Goal: Browse casually

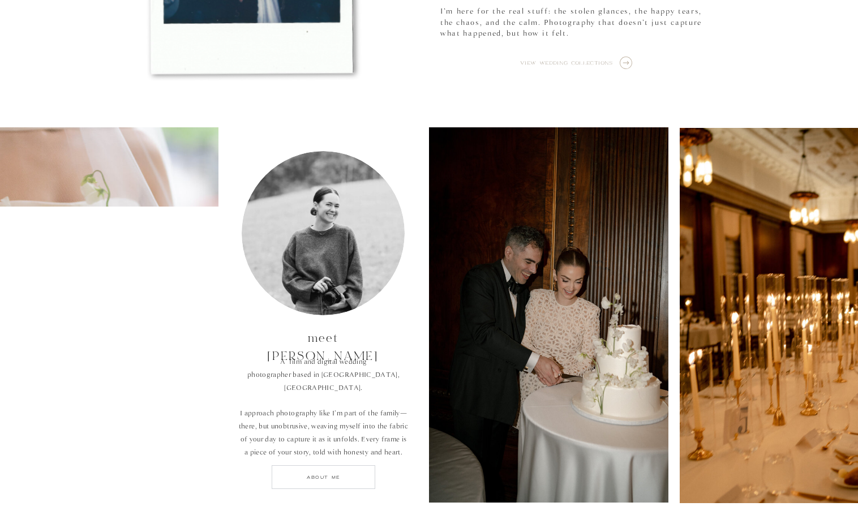
scroll to position [736, 0]
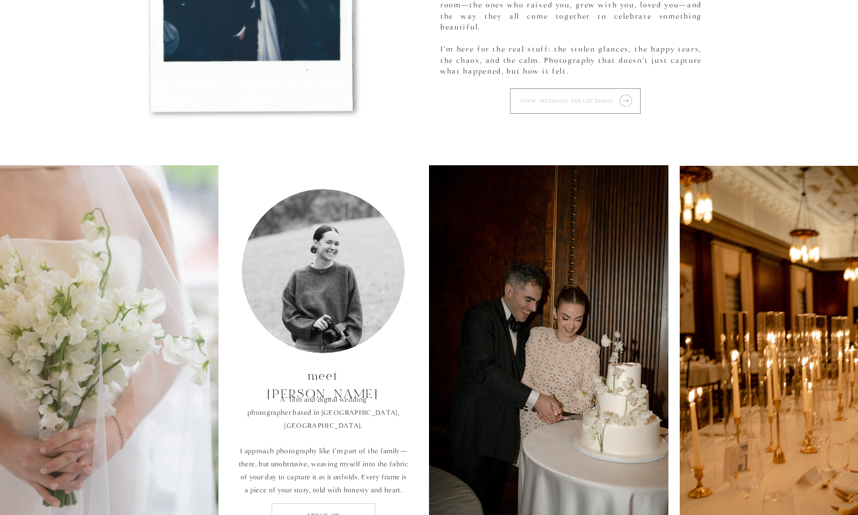
click at [603, 97] on p "view wedding collections" at bounding box center [570, 101] width 101 height 13
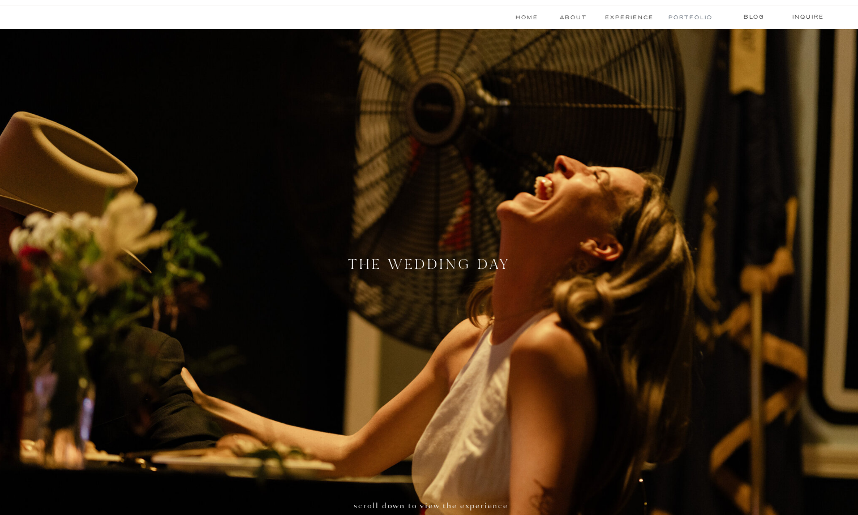
click at [678, 14] on nav "Portfolio" at bounding box center [689, 17] width 42 height 9
